Goal: Transaction & Acquisition: Purchase product/service

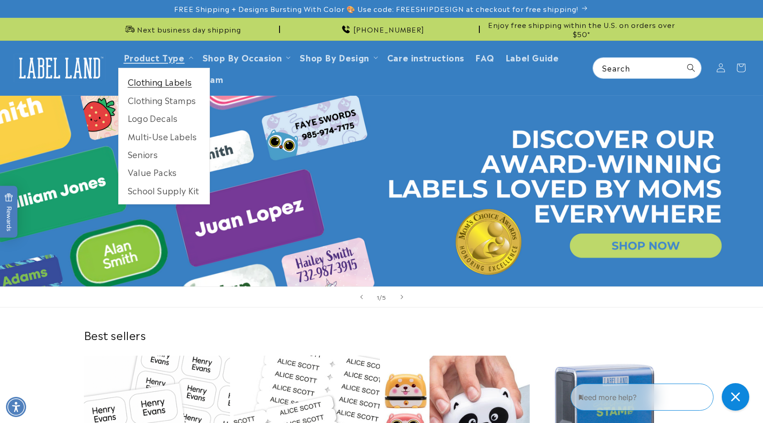
click at [165, 83] on link "Clothing Labels" at bounding box center [164, 82] width 91 height 18
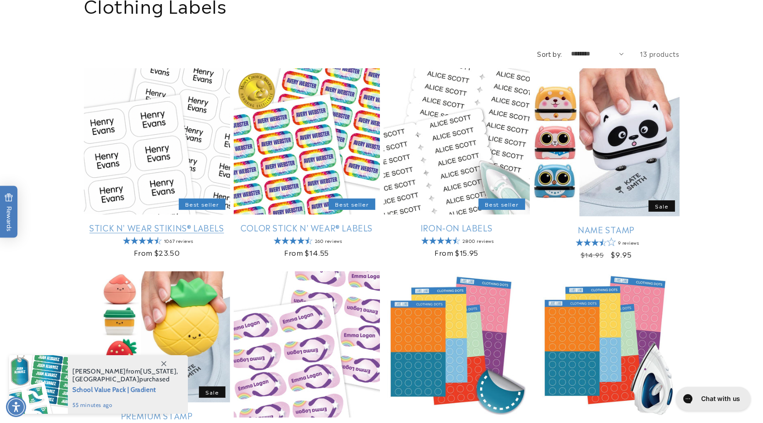
scroll to position [116, 0]
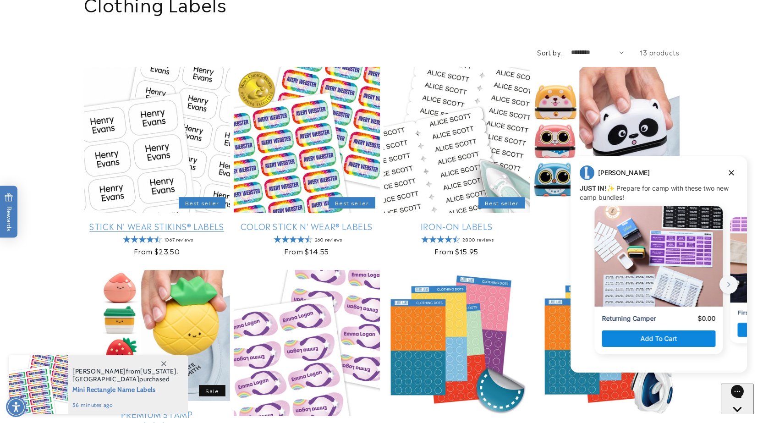
click at [147, 221] on link "Stick N' Wear Stikins® Labels" at bounding box center [157, 226] width 146 height 11
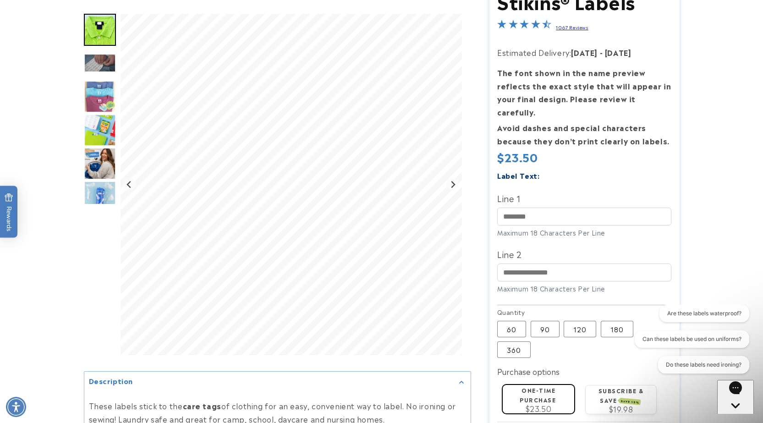
scroll to position [151, 0]
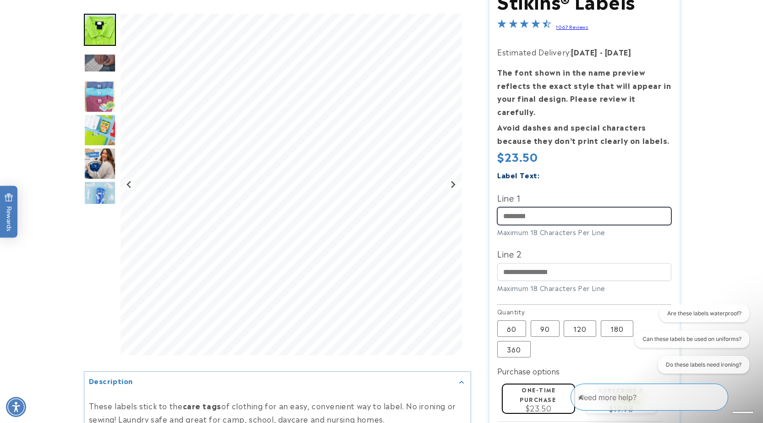
click at [522, 207] on input "Line 1" at bounding box center [584, 216] width 174 height 18
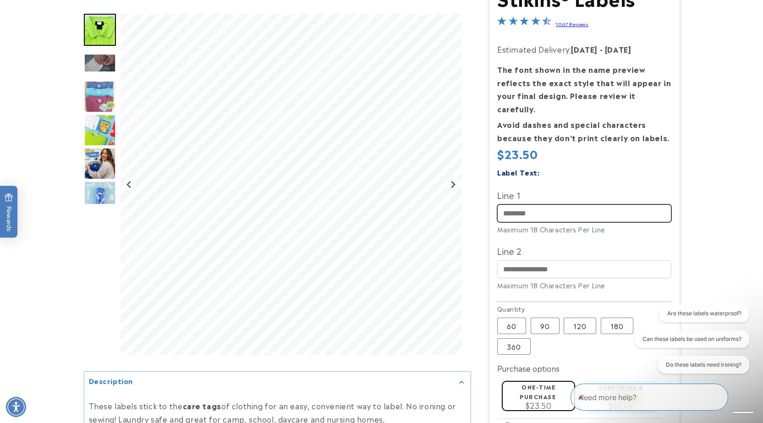
scroll to position [156, 0]
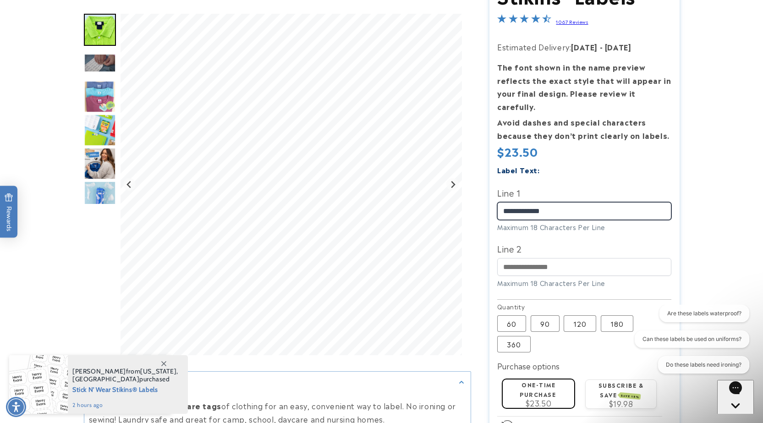
type input "**********"
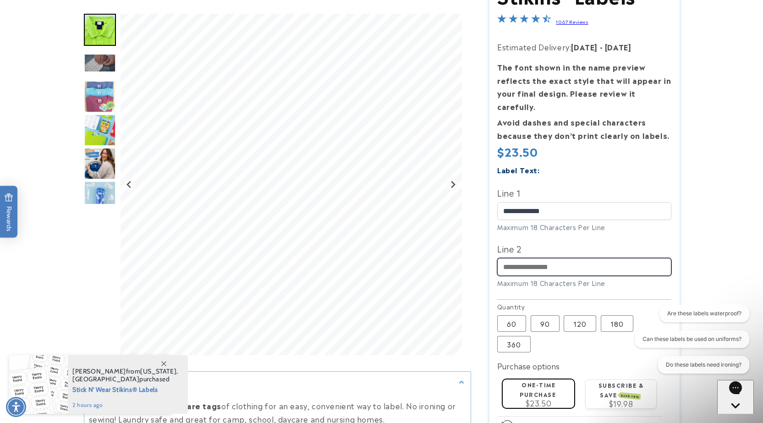
click at [535, 259] on input "Line 2" at bounding box center [584, 267] width 174 height 18
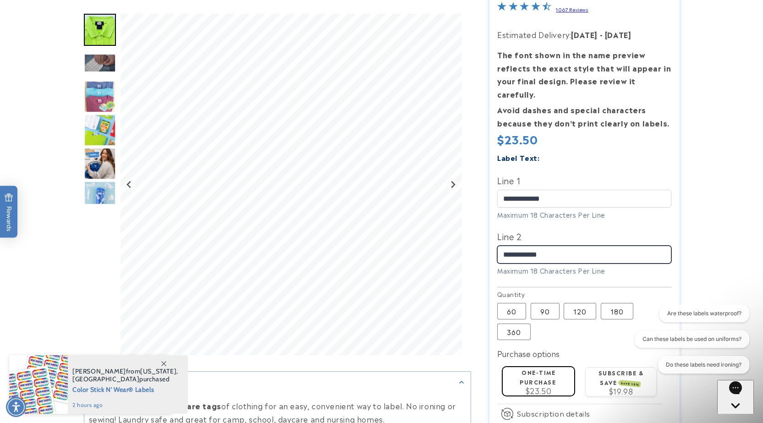
scroll to position [173, 0]
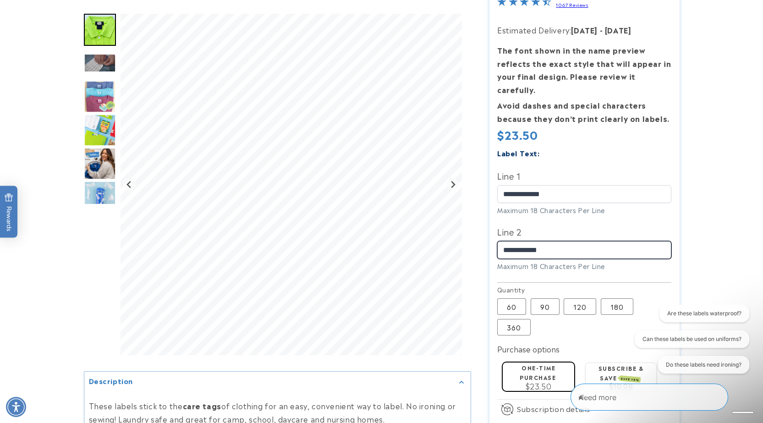
type input "**********"
click at [569, 224] on label "Line 2" at bounding box center [584, 231] width 174 height 15
click at [569, 241] on input "**********" at bounding box center [584, 250] width 174 height 18
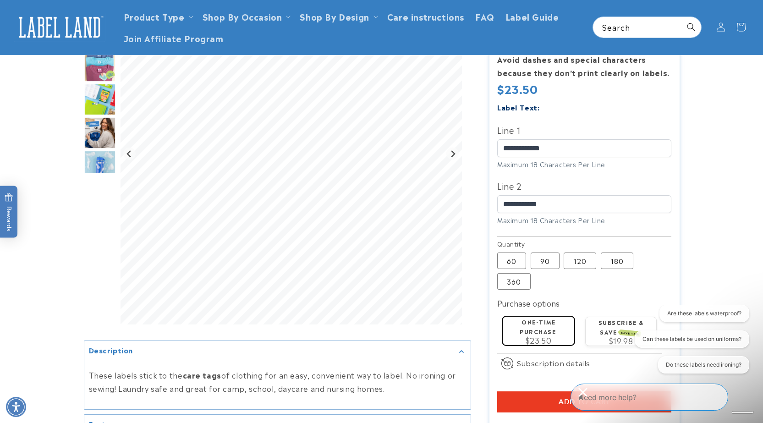
click at [545, 216] on div "**********" at bounding box center [584, 168] width 174 height 134
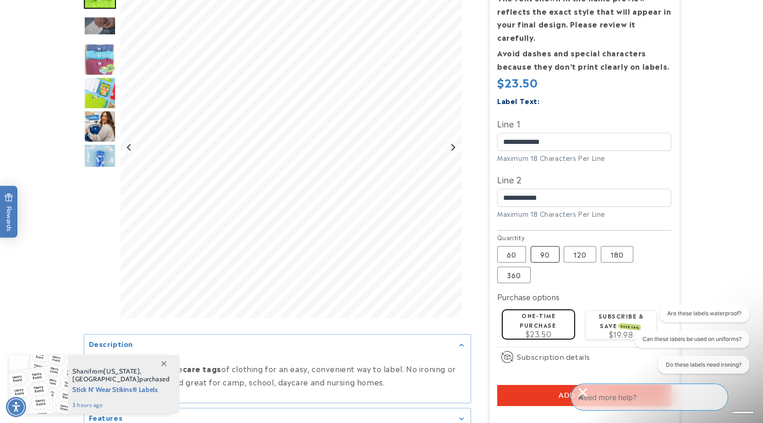
scroll to position [226, 0]
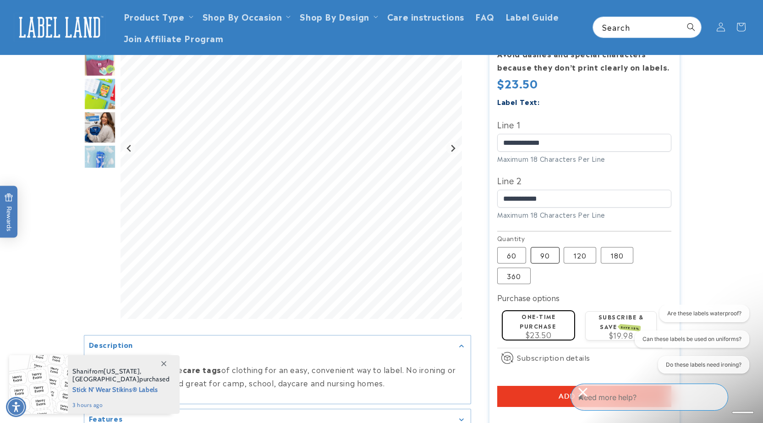
click at [551, 248] on fieldset "Quantity 60 Variant sold out or unavailable 90 Variant sold out or unavailable …" at bounding box center [584, 259] width 174 height 51
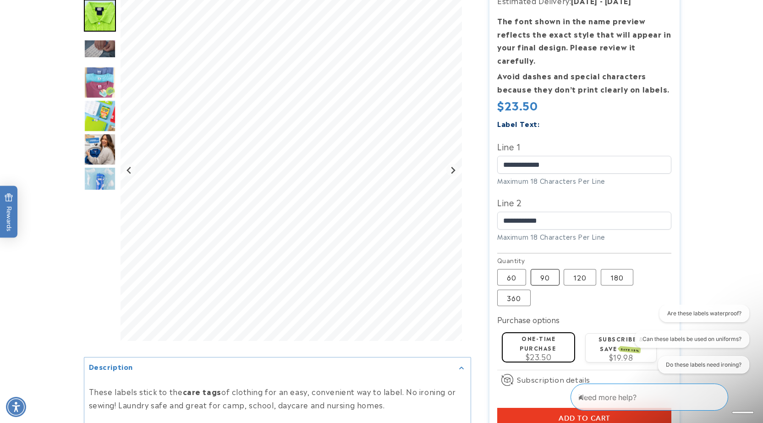
scroll to position [208, 0]
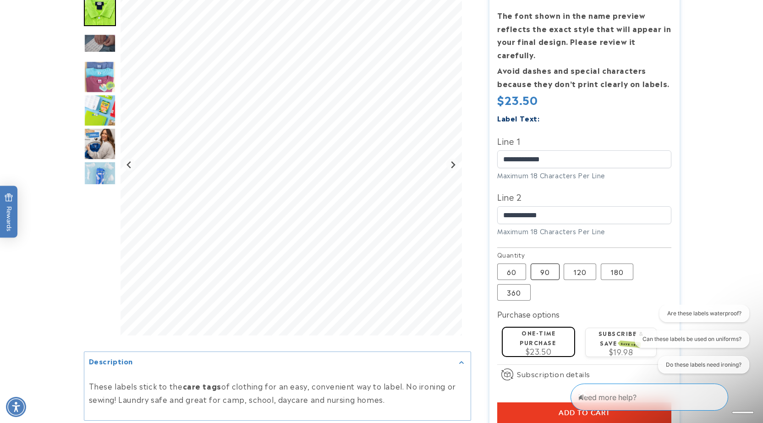
click at [543, 264] on label "90 Variant sold out or unavailable" at bounding box center [545, 272] width 29 height 17
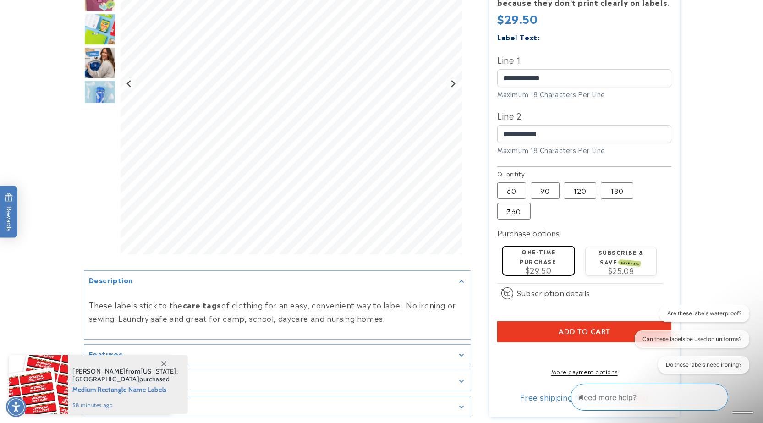
scroll to position [291, 0]
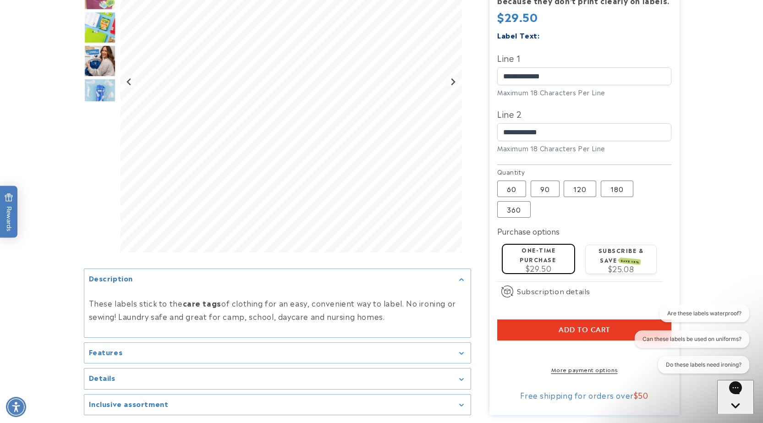
click at [530, 319] on button "Add to cart" at bounding box center [584, 329] width 174 height 21
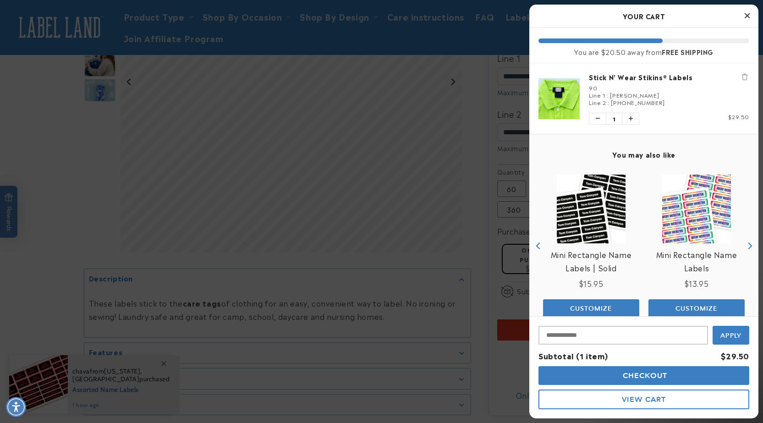
click at [475, 229] on div at bounding box center [381, 211] width 763 height 423
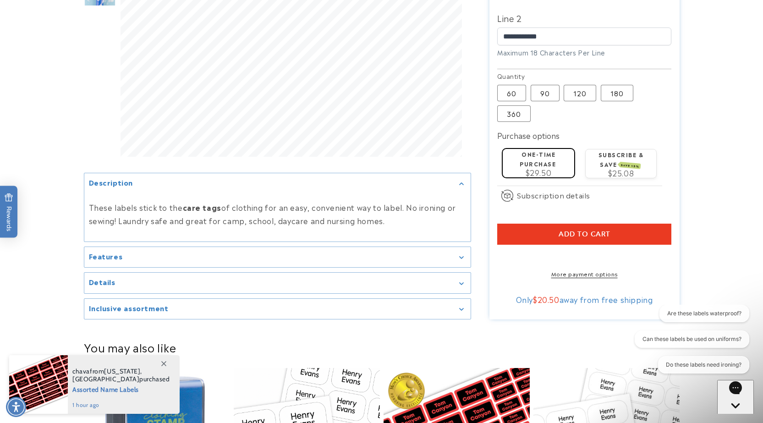
scroll to position [387, 0]
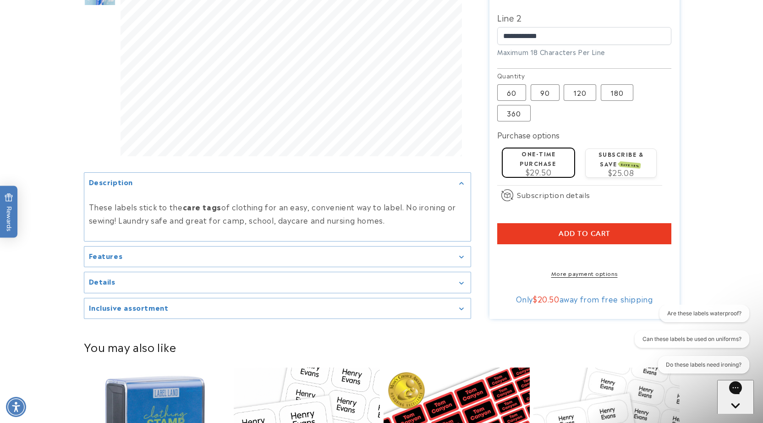
click at [464, 256] on summary "Features" at bounding box center [277, 256] width 386 height 21
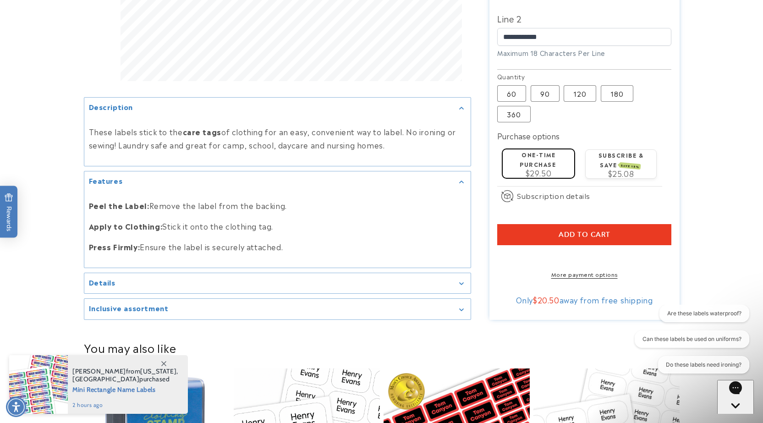
scroll to position [385, 0]
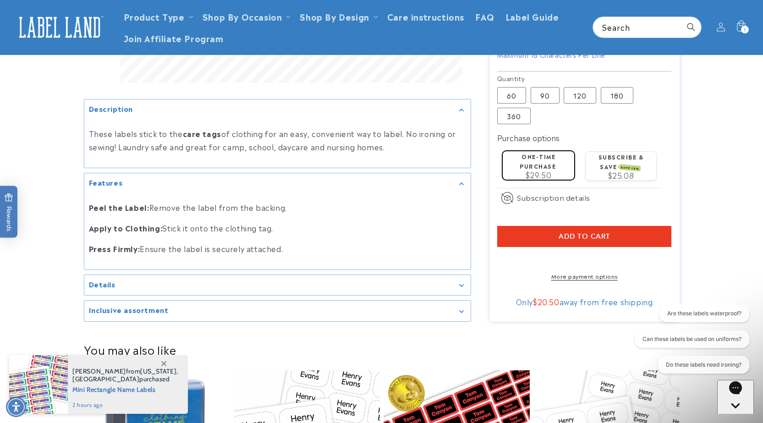
click at [467, 182] on summary "Features" at bounding box center [277, 183] width 386 height 21
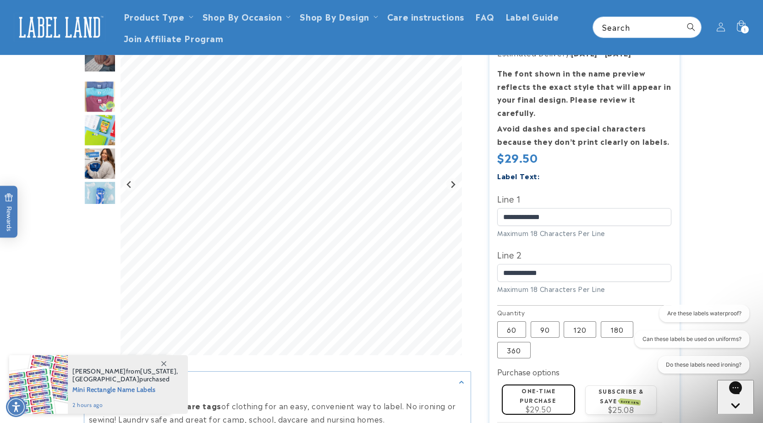
scroll to position [148, 0]
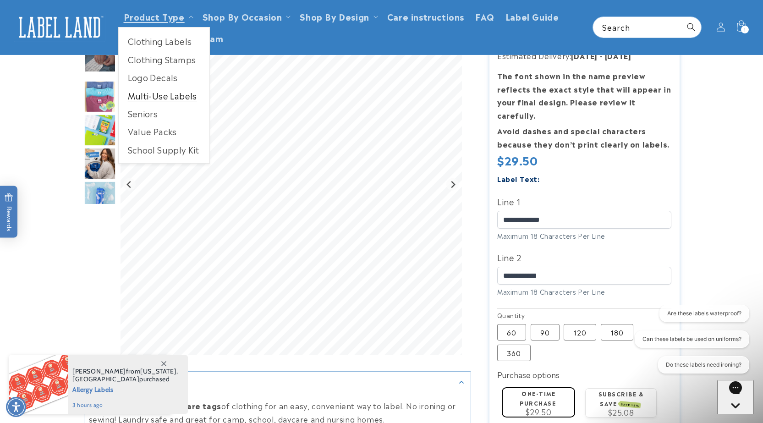
click at [166, 95] on link "Multi-Use Labels" at bounding box center [164, 96] width 91 height 18
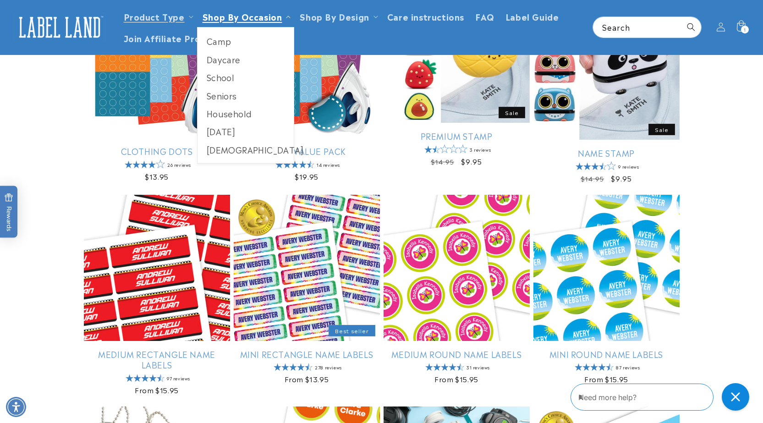
scroll to position [391, 0]
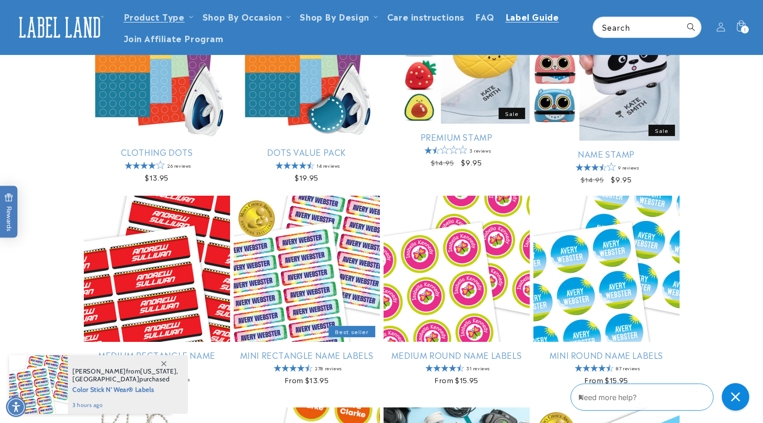
click at [519, 14] on span "Label Guide" at bounding box center [533, 16] width 54 height 11
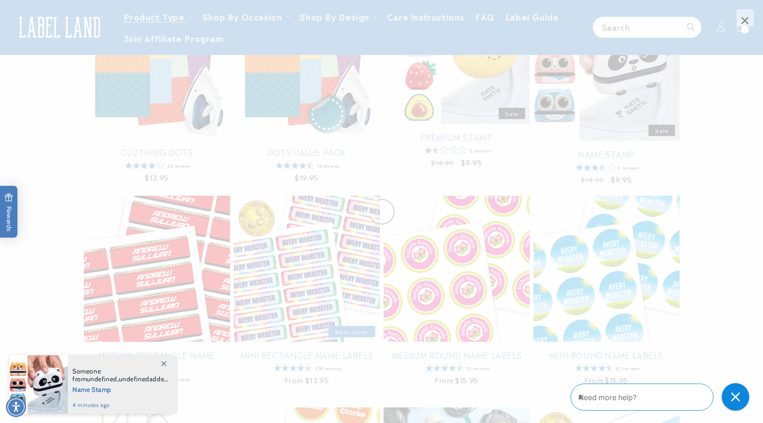
click at [749, 15] on span "×" at bounding box center [745, 17] width 17 height 17
